Goal: Task Accomplishment & Management: Use online tool/utility

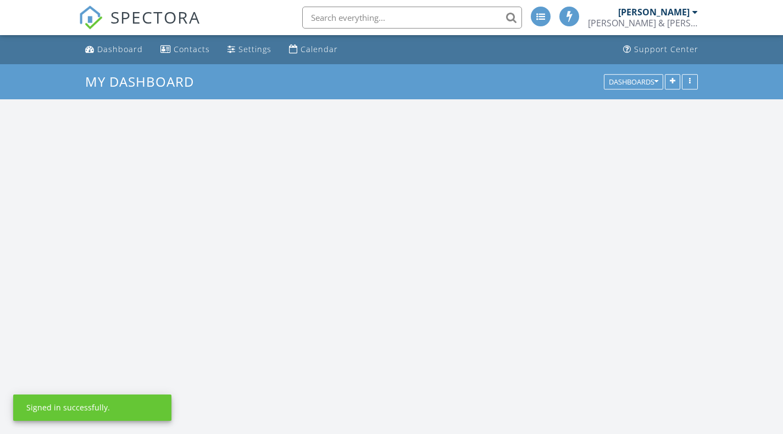
scroll to position [1017, 800]
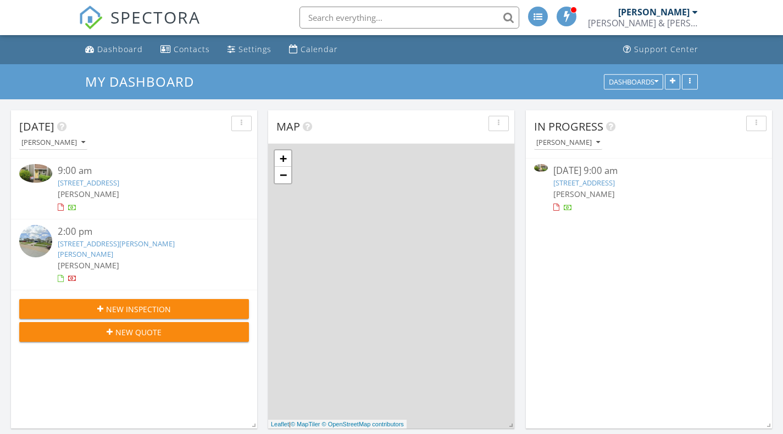
click at [578, 182] on link "424 15th St 105, Galveston, TX 77550" at bounding box center [584, 183] width 62 height 10
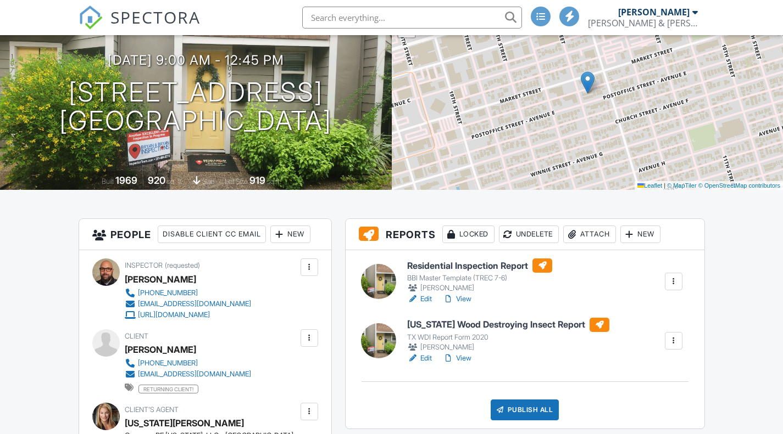
scroll to position [110, 0]
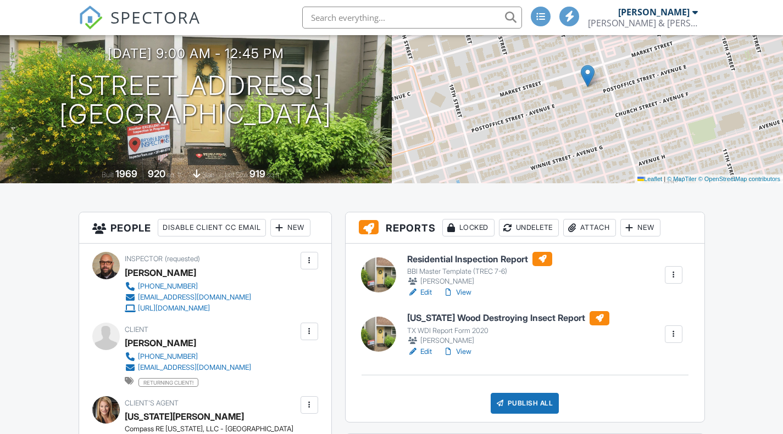
click at [443, 255] on h6 "Residential Inspection Report" at bounding box center [479, 259] width 145 height 14
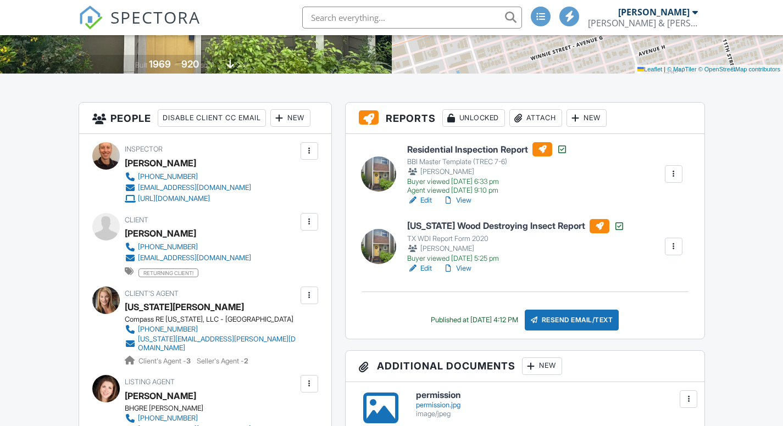
click at [446, 147] on h6 "Residential Inspection Report" at bounding box center [487, 149] width 160 height 14
